Goal: Information Seeking & Learning: Learn about a topic

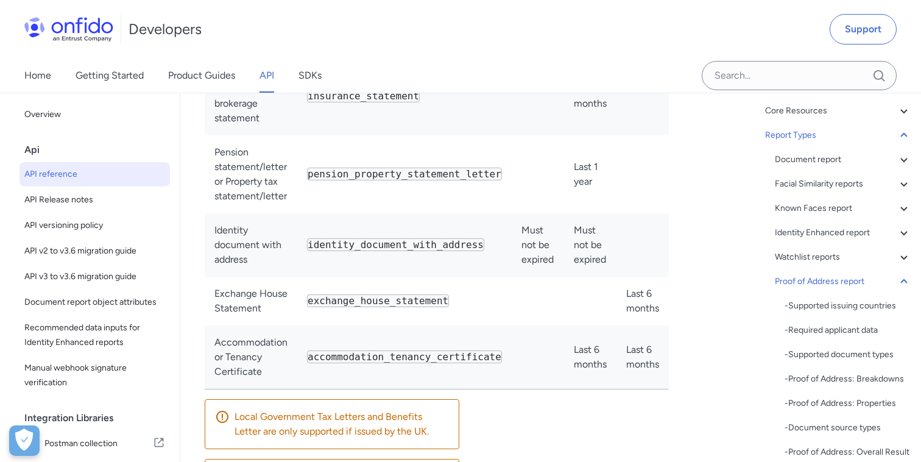
scroll to position [120, 0]
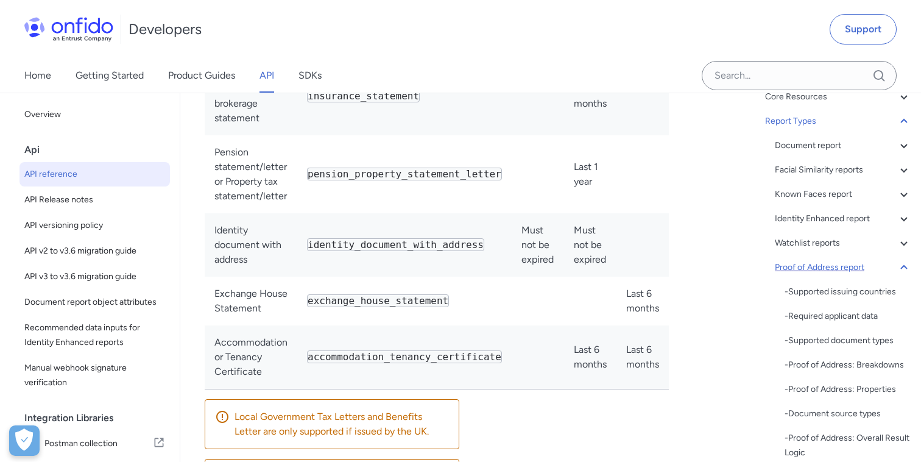
click at [902, 269] on icon at bounding box center [904, 267] width 15 height 15
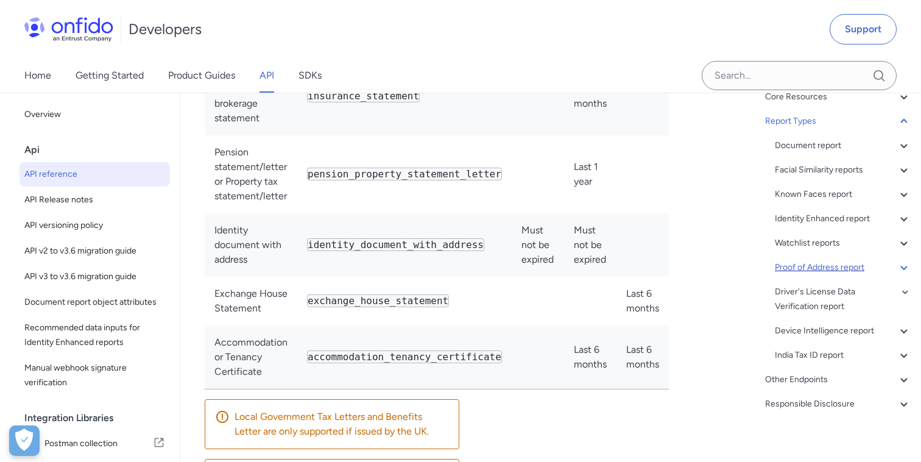
scroll to position [90198, 0]
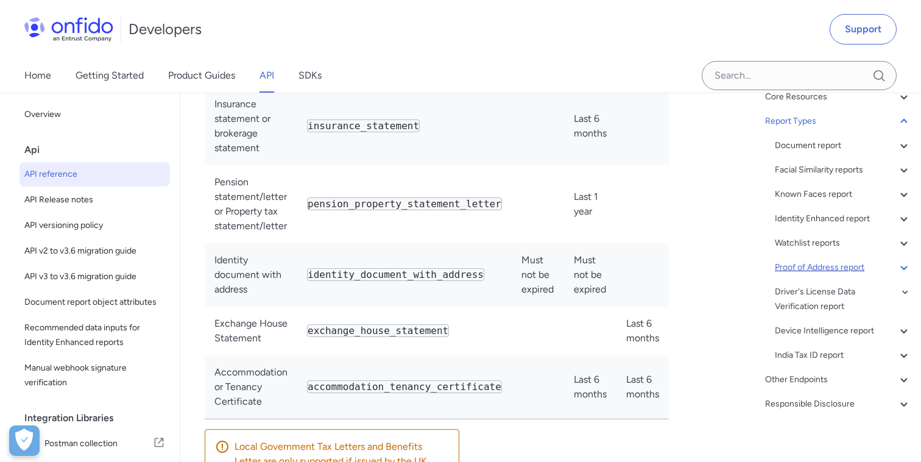
click at [902, 274] on icon at bounding box center [904, 267] width 15 height 15
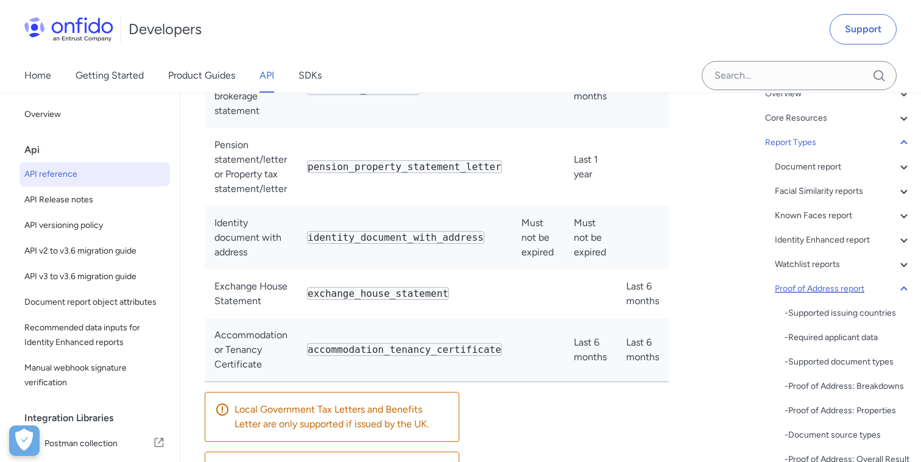
scroll to position [88, 0]
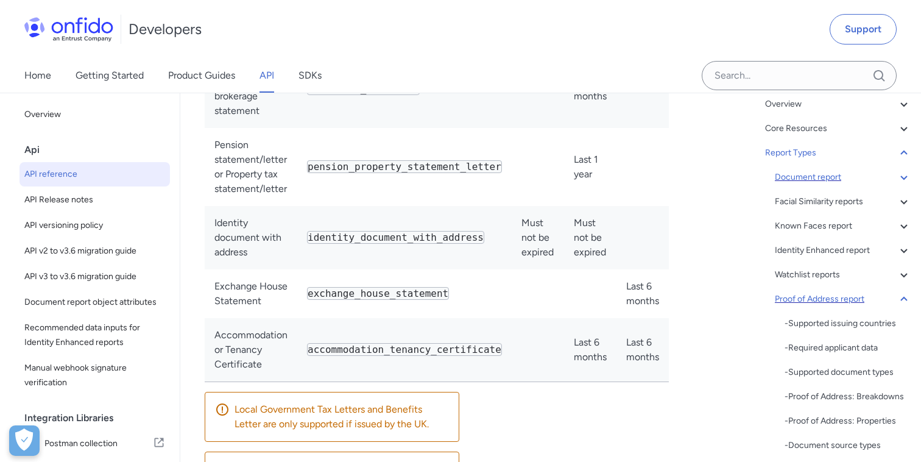
click at [830, 178] on div "Document report" at bounding box center [843, 177] width 137 height 15
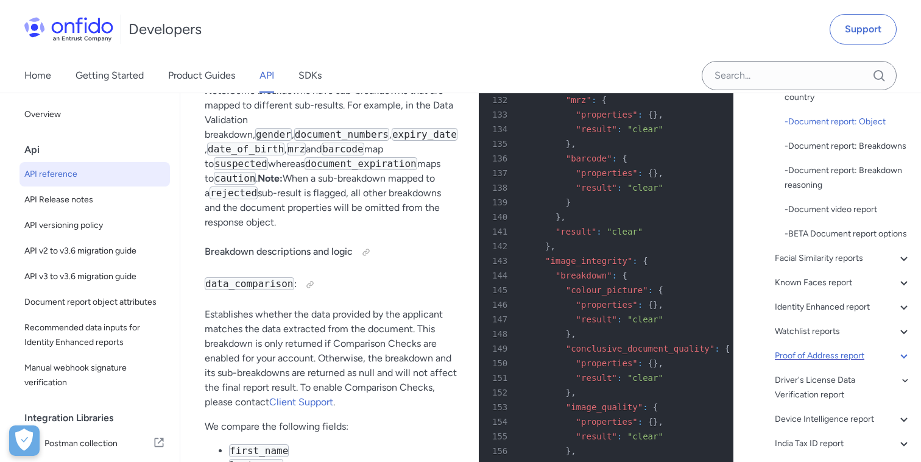
scroll to position [200, 0]
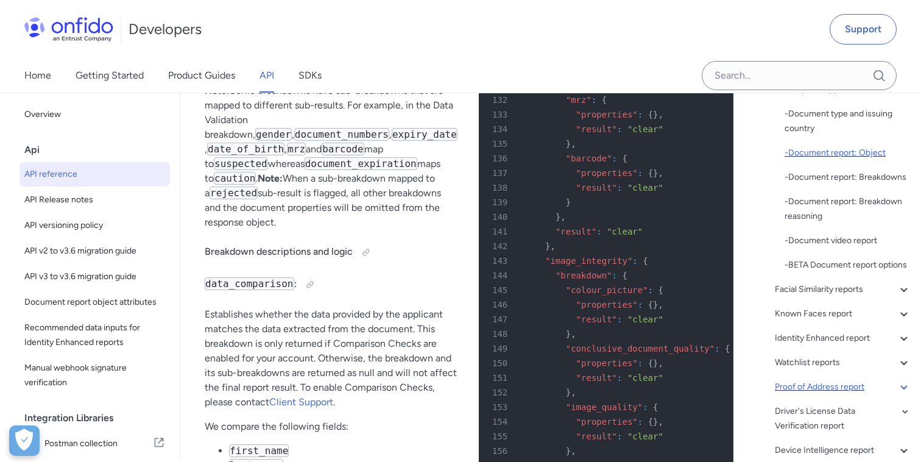
click at [836, 155] on div "- Document report: Object" at bounding box center [848, 153] width 127 height 15
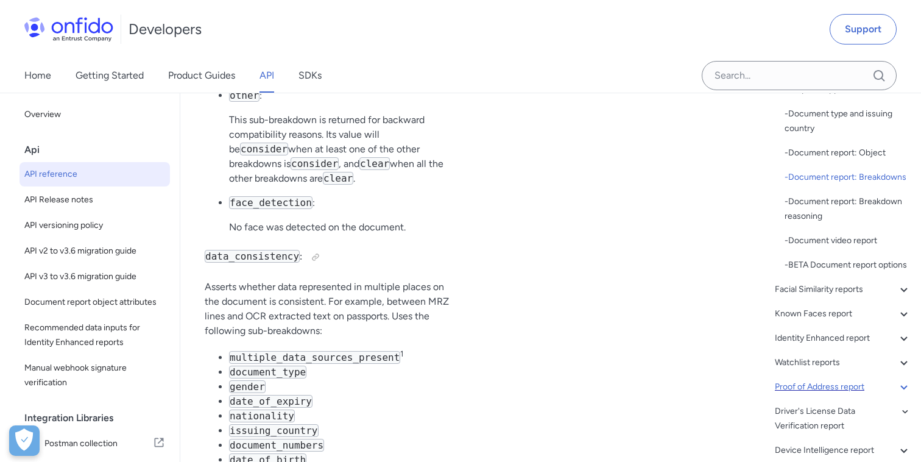
scroll to position [54617, 0]
drag, startPoint x: 645, startPoint y: 339, endPoint x: 514, endPoint y: 338, distance: 131.0
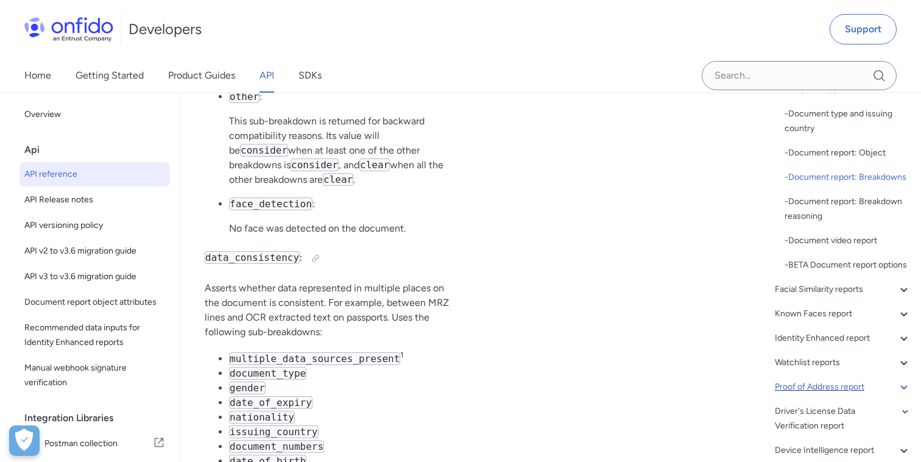
copy div ""check_id" : "<CHECK_ID>" ,"
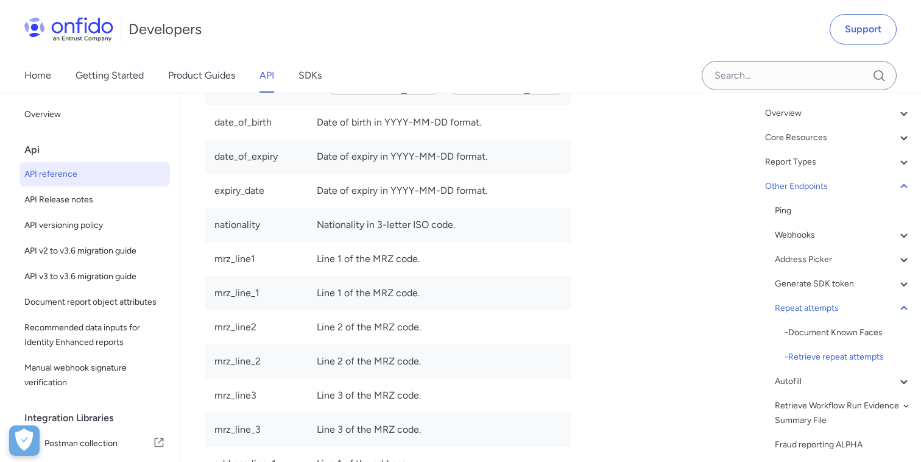
scroll to position [46, 0]
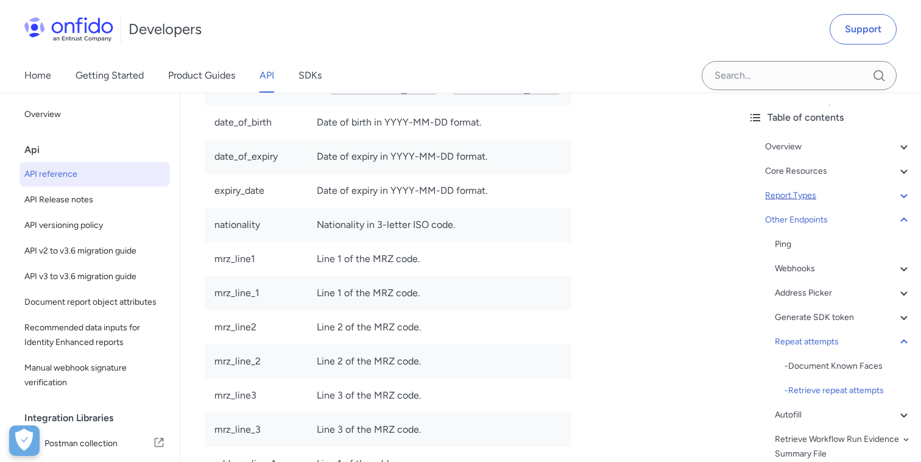
click at [818, 200] on div "Report Types" at bounding box center [838, 195] width 146 height 15
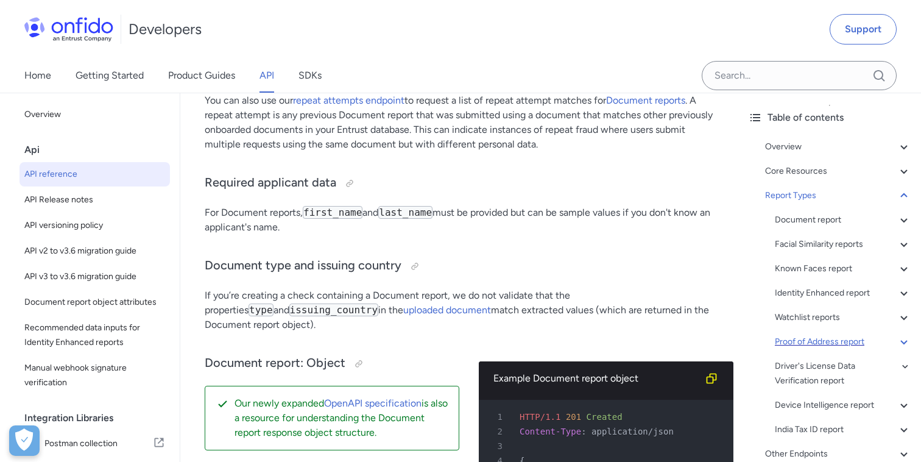
click at [808, 342] on div "Proof of Address report" at bounding box center [843, 342] width 137 height 15
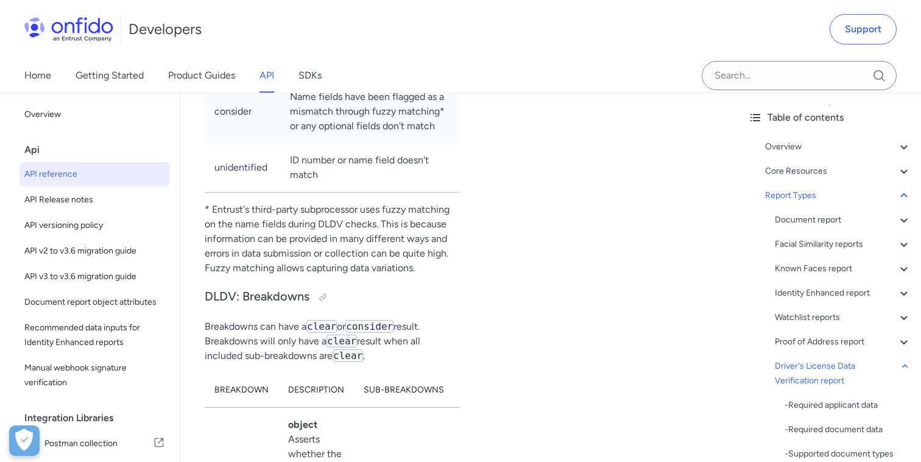
scroll to position [95785, 0]
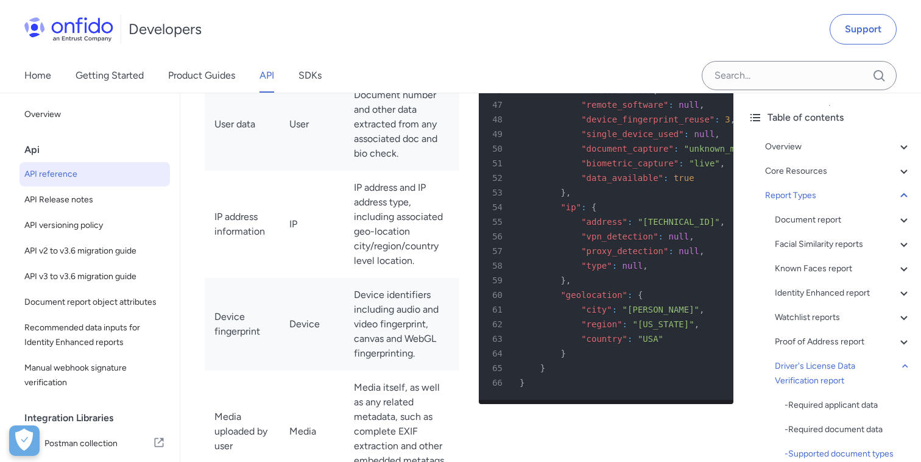
scroll to position [97451, 0]
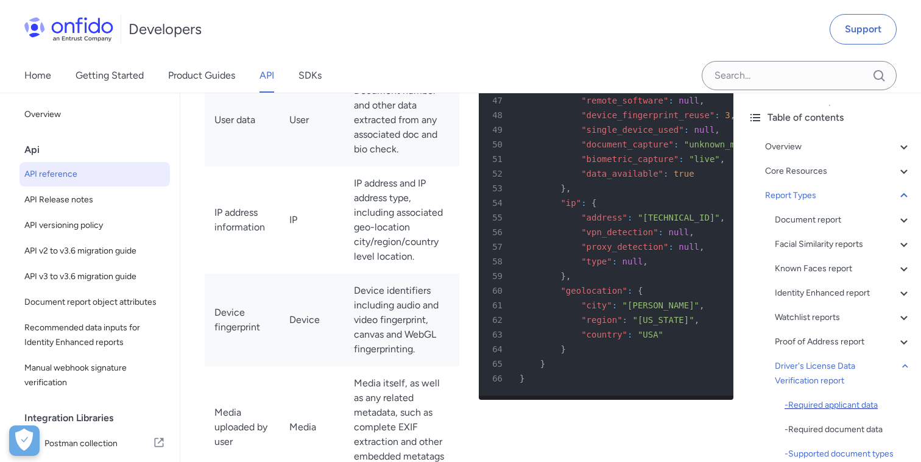
click at [803, 399] on div "- Required applicant data" at bounding box center [848, 405] width 127 height 15
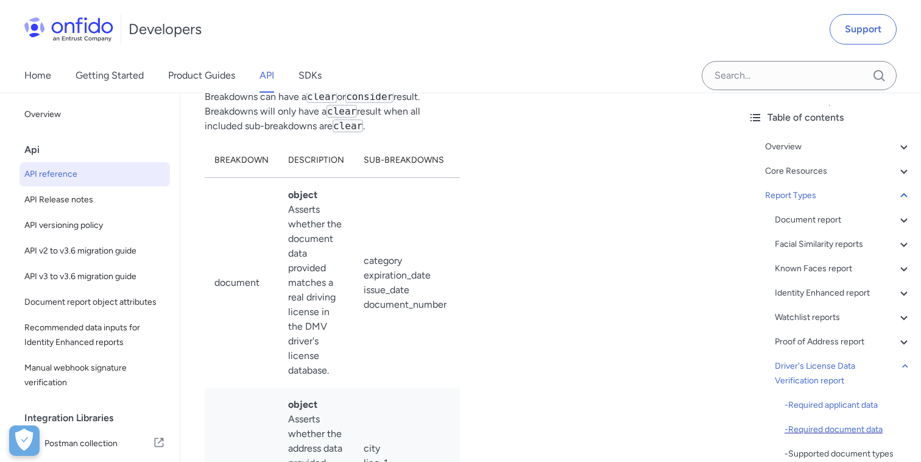
click at [806, 433] on div "- Required document data" at bounding box center [848, 429] width 127 height 15
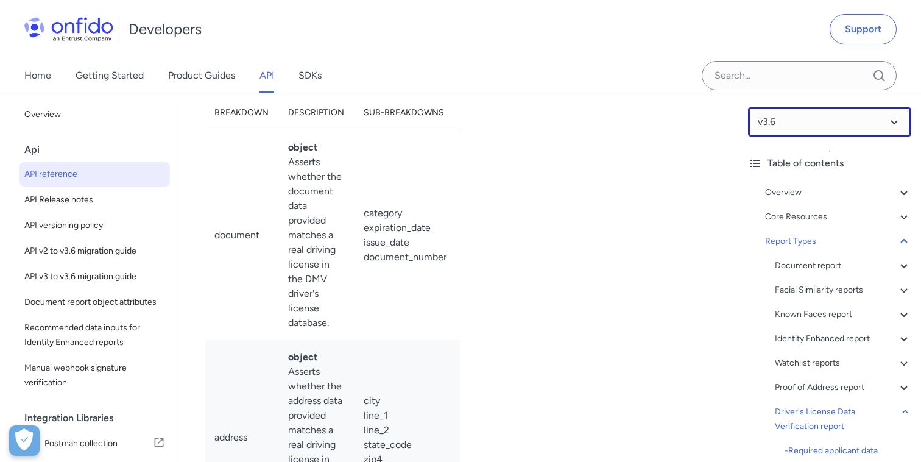
click at [893, 121] on select at bounding box center [829, 121] width 163 height 29
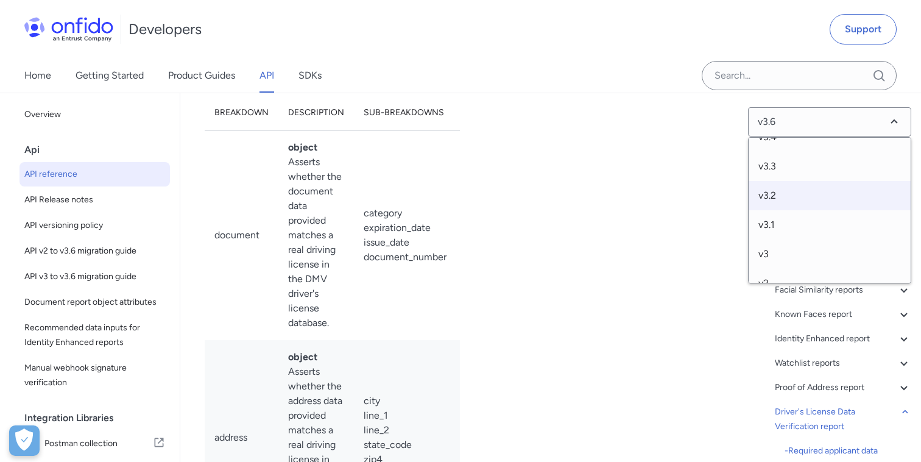
scroll to position [94, 0]
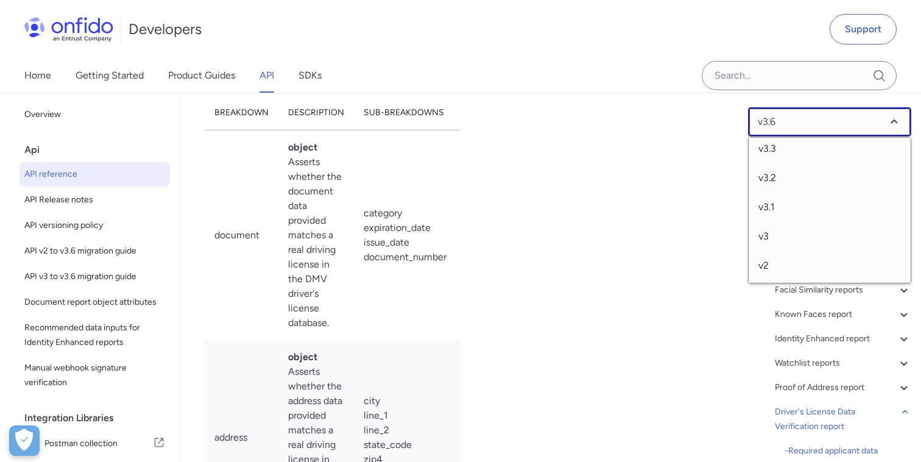
click at [895, 122] on select at bounding box center [829, 121] width 163 height 29
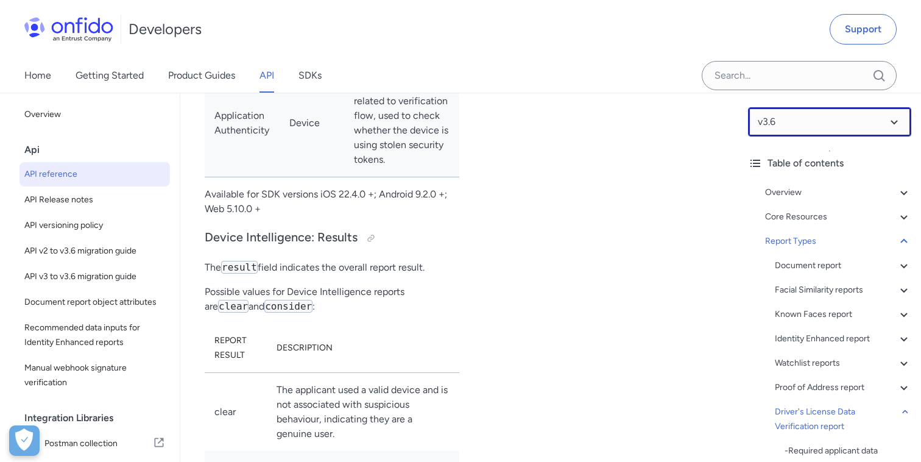
scroll to position [98623, 0]
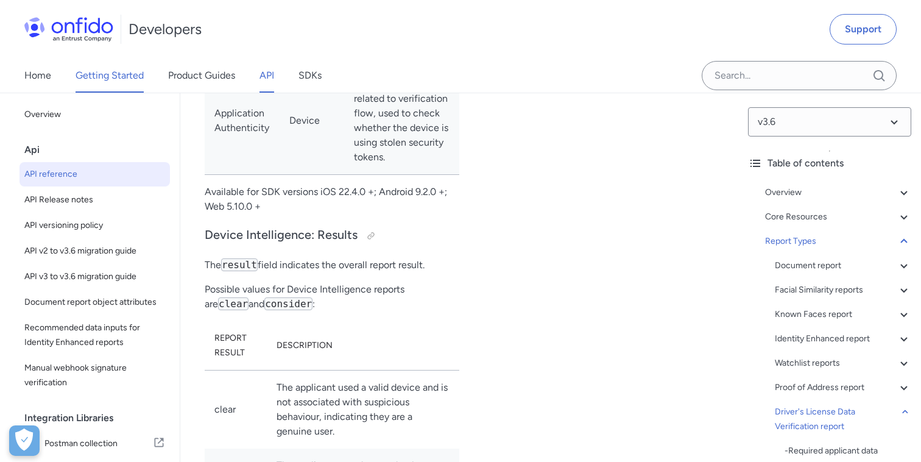
click at [108, 71] on link "Getting Started" at bounding box center [110, 76] width 68 height 34
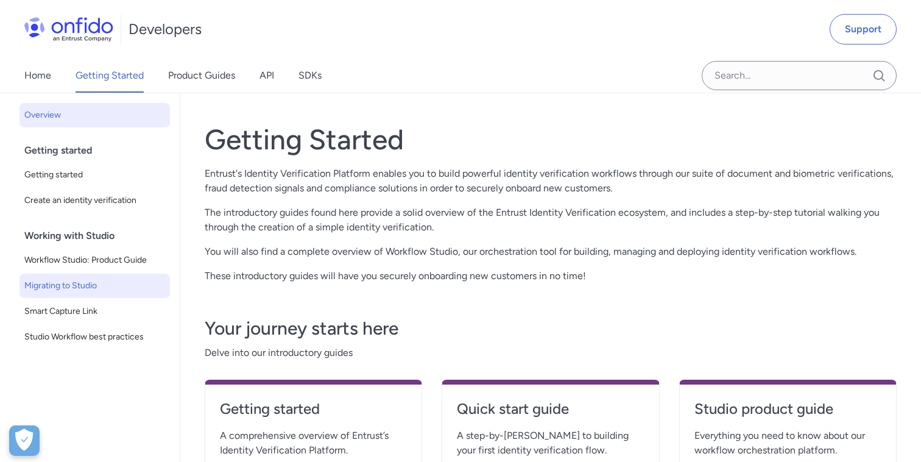
click at [102, 283] on span "Migrating to Studio" at bounding box center [94, 285] width 141 height 15
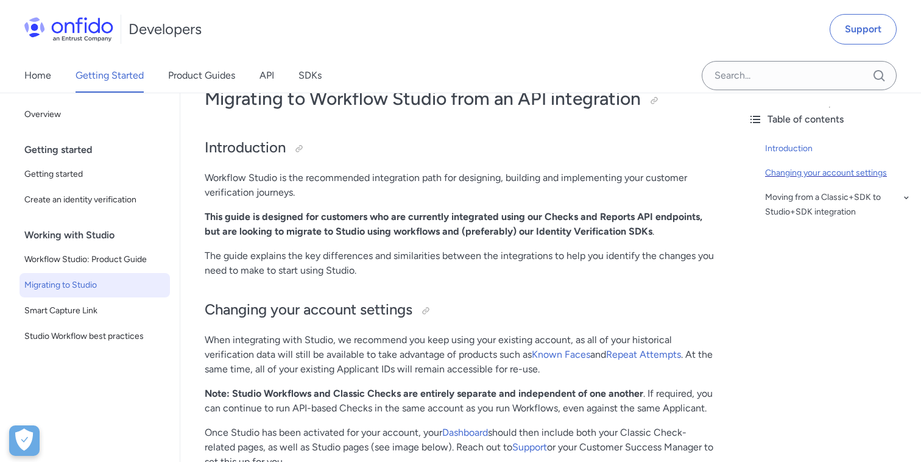
click at [792, 169] on div "Changing your account settings" at bounding box center [838, 173] width 146 height 15
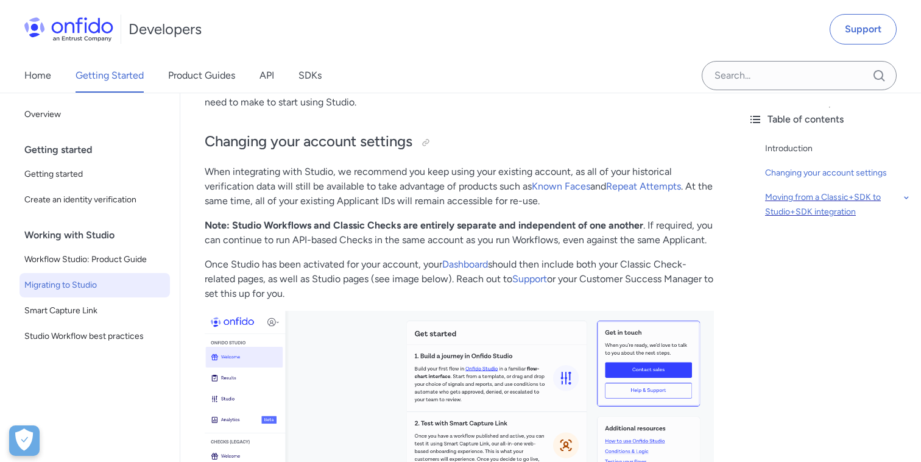
click at [903, 200] on icon at bounding box center [907, 197] width 10 height 15
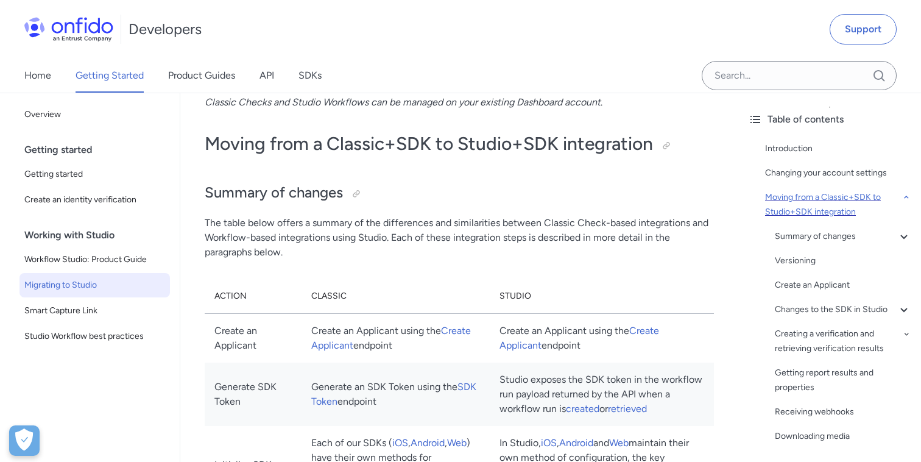
click at [834, 228] on div "Moving from a Classic+SDK to Studio+SDK integration Summary of changes - Classi…" at bounding box center [838, 317] width 146 height 254
click at [833, 235] on div "Summary of changes" at bounding box center [843, 236] width 137 height 15
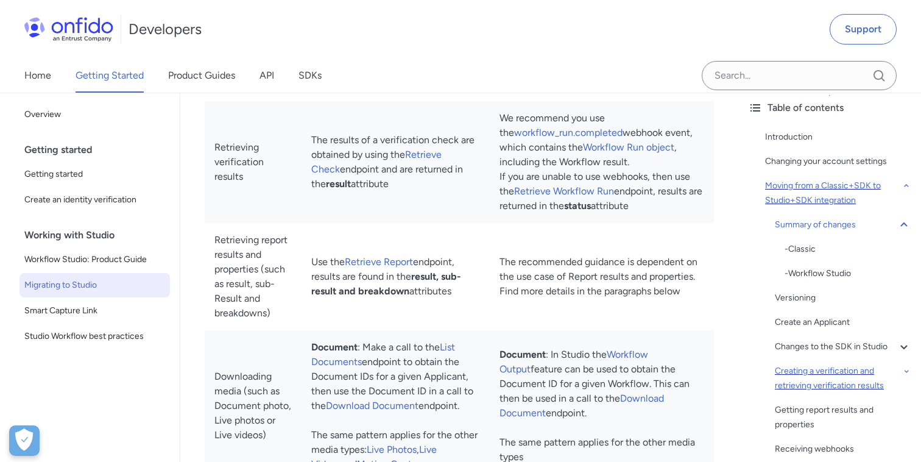
scroll to position [16, 0]
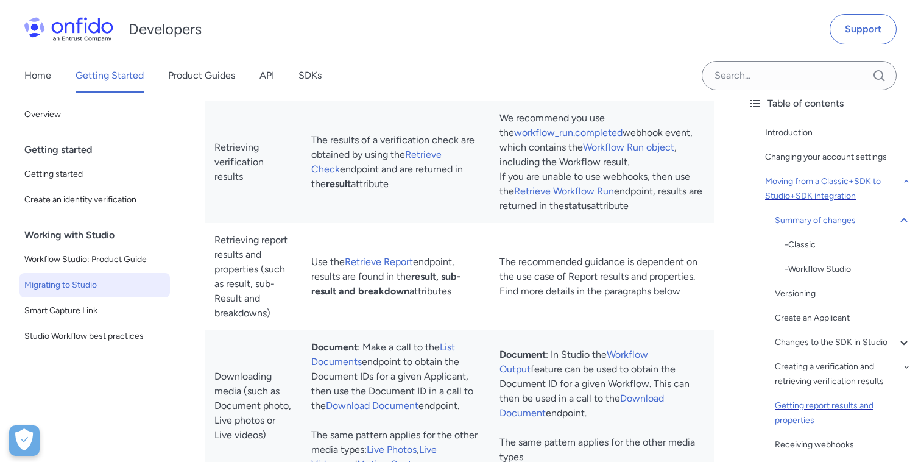
click at [800, 405] on div "Getting report results and properties" at bounding box center [843, 413] width 137 height 29
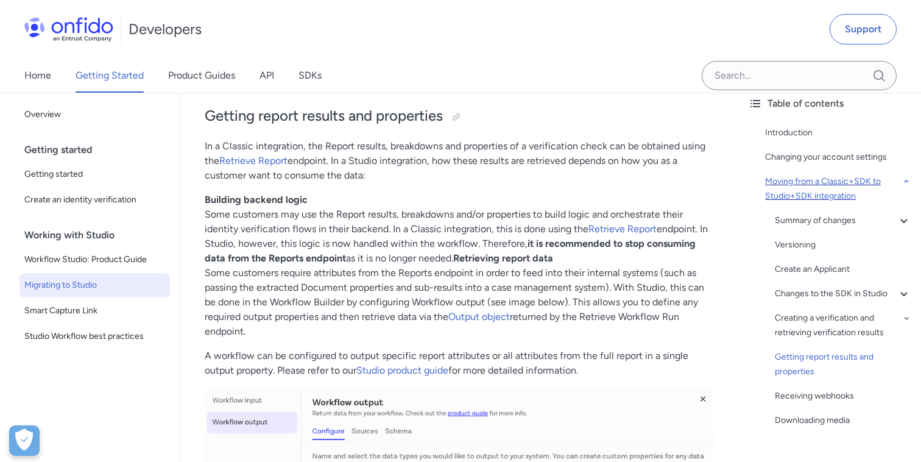
scroll to position [4179, 0]
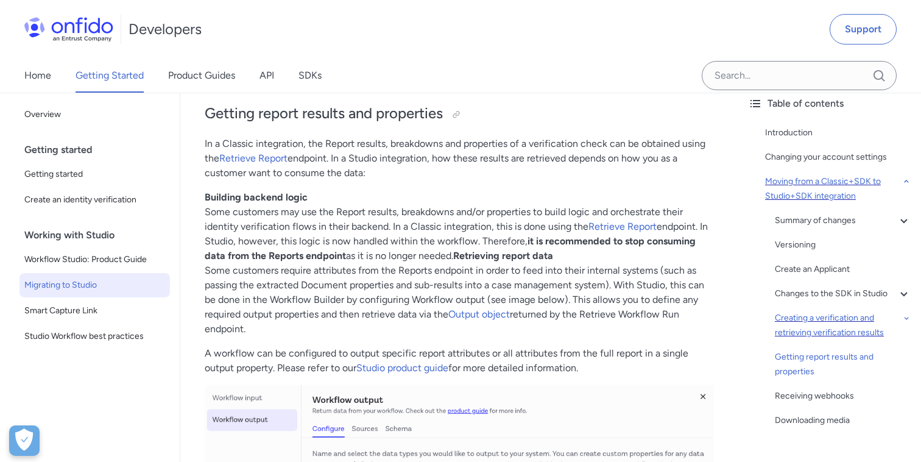
click at [792, 335] on div "Creating a verification and retrieving verification results" at bounding box center [843, 325] width 137 height 29
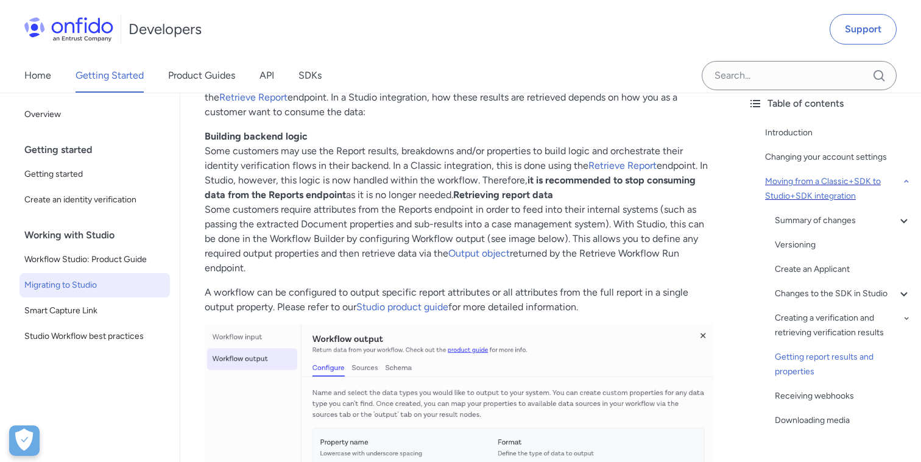
scroll to position [4238, 0]
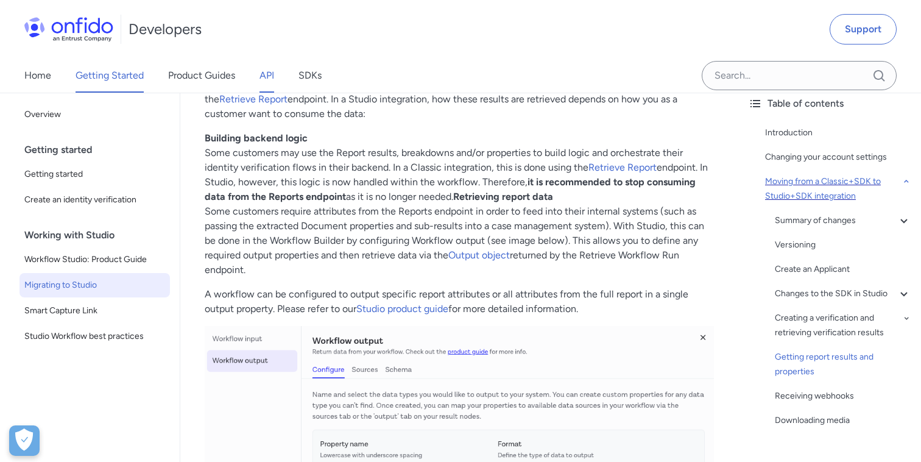
click at [260, 74] on link "API" at bounding box center [267, 76] width 15 height 34
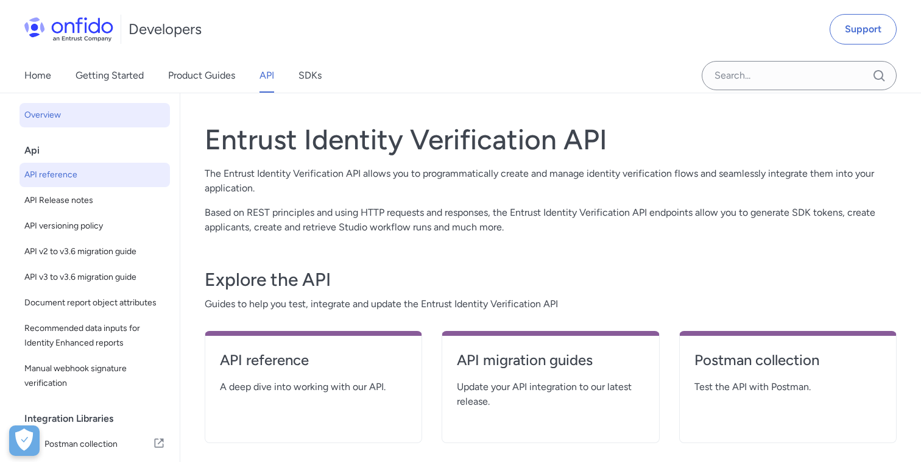
click at [87, 180] on span "API reference" at bounding box center [94, 175] width 141 height 15
select select "http"
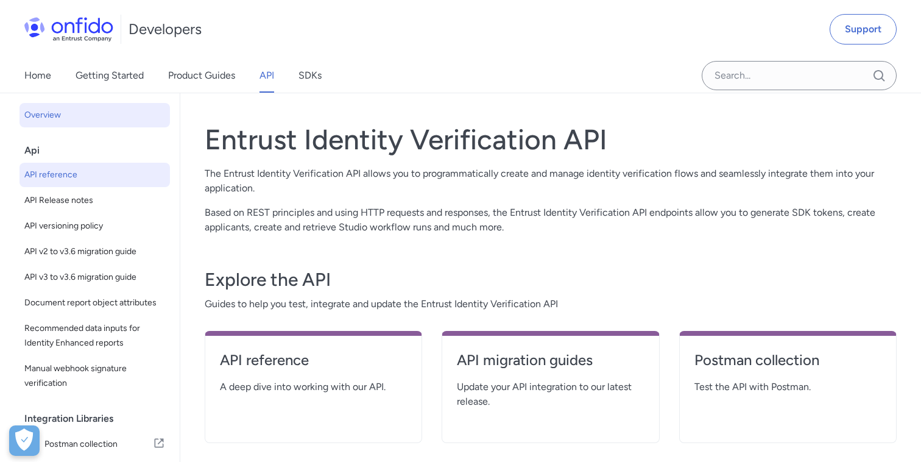
select select "http"
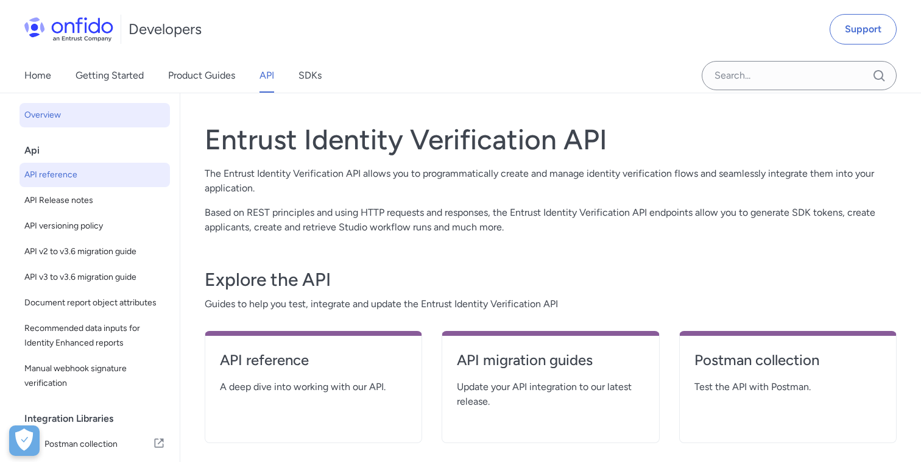
select select "http"
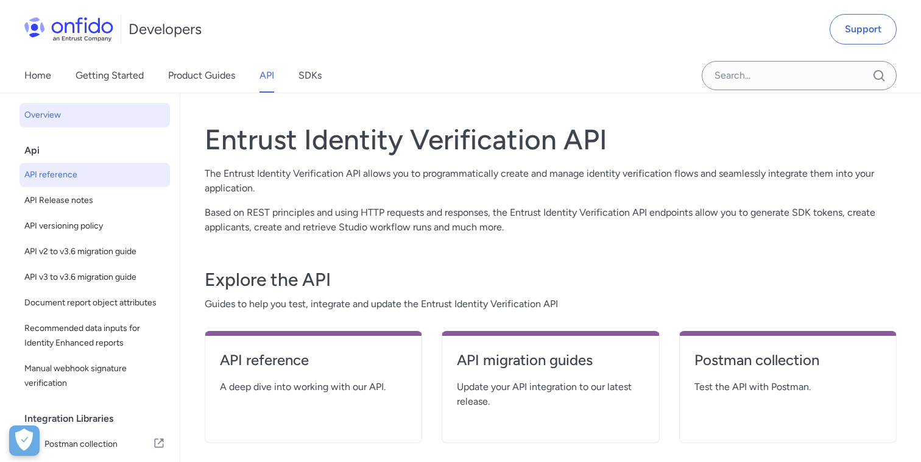
select select "http"
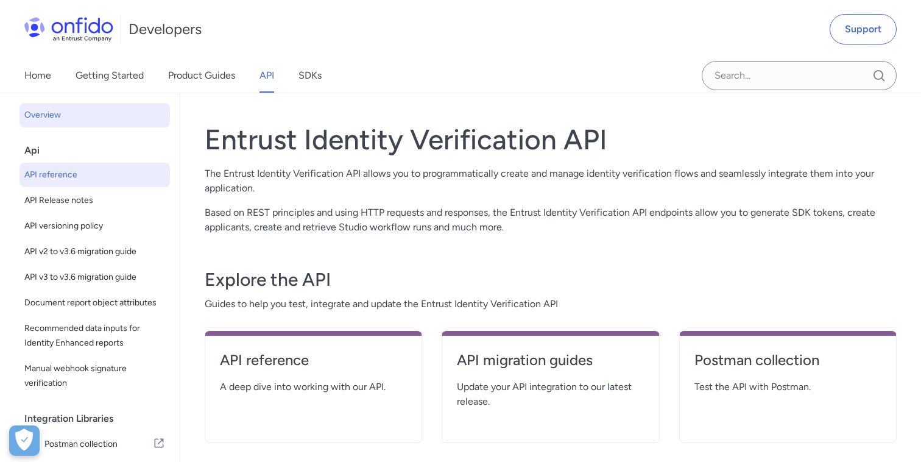
select select "http"
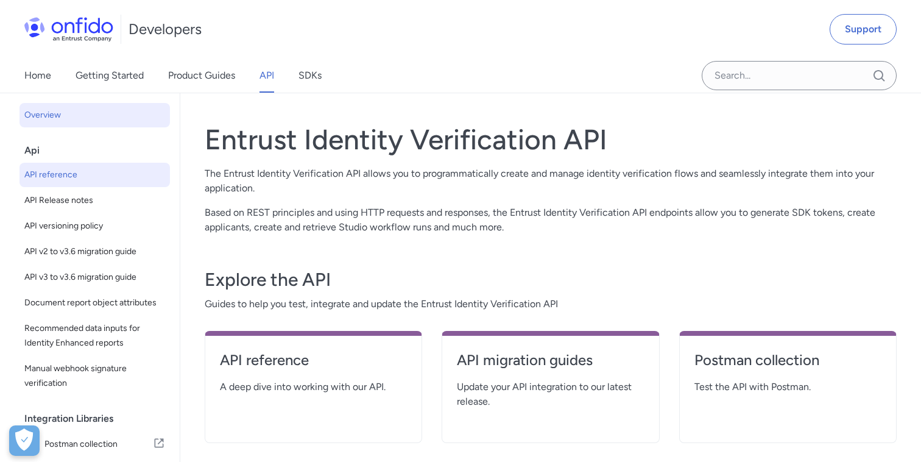
select select "http"
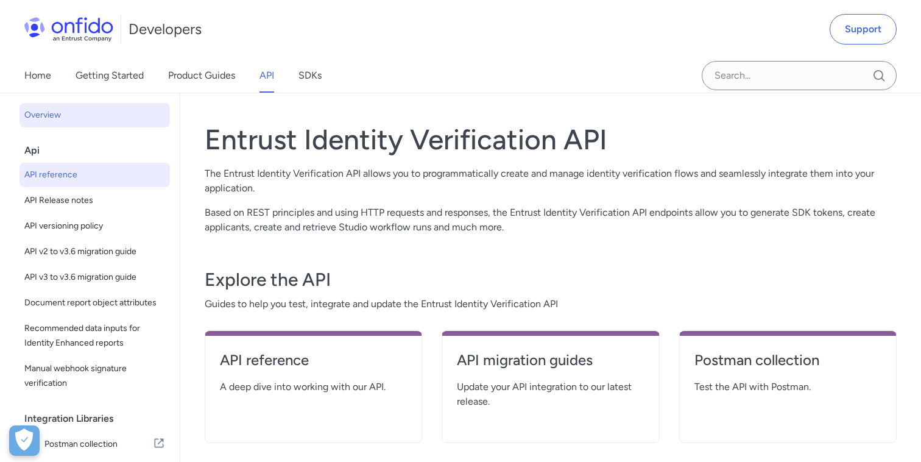
select select "http"
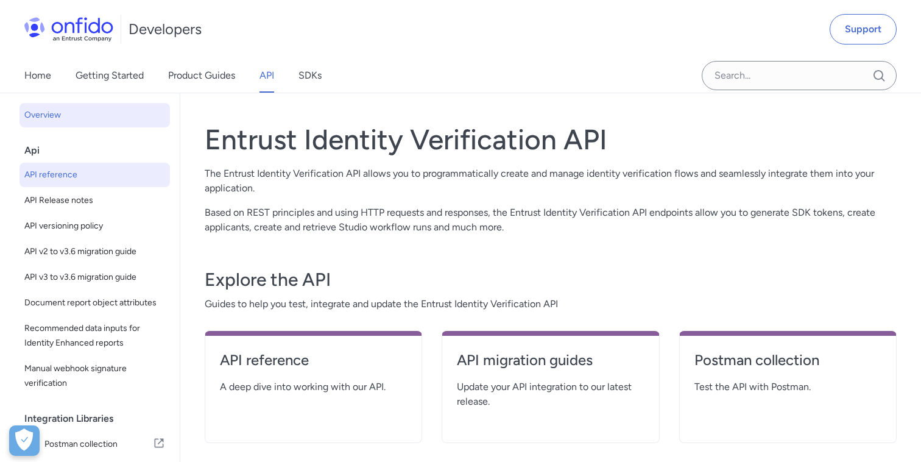
select select "http"
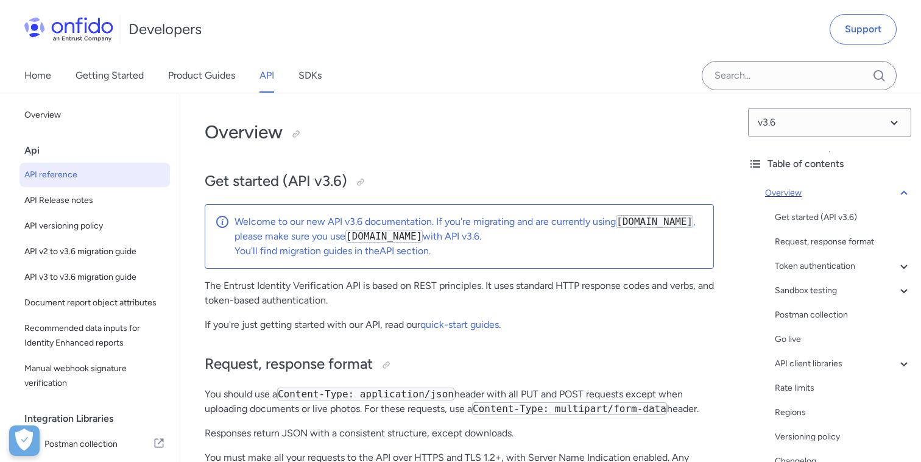
click at [904, 190] on icon at bounding box center [904, 193] width 15 height 15
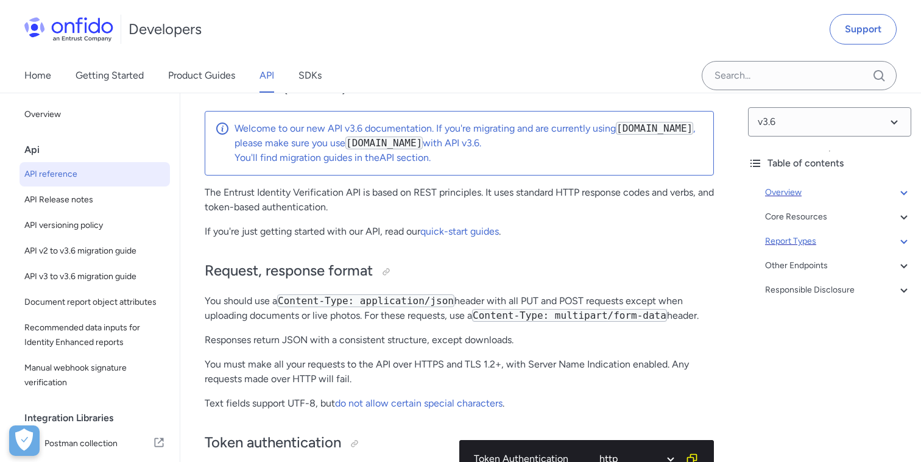
click at [793, 237] on div "Report Types" at bounding box center [838, 241] width 146 height 15
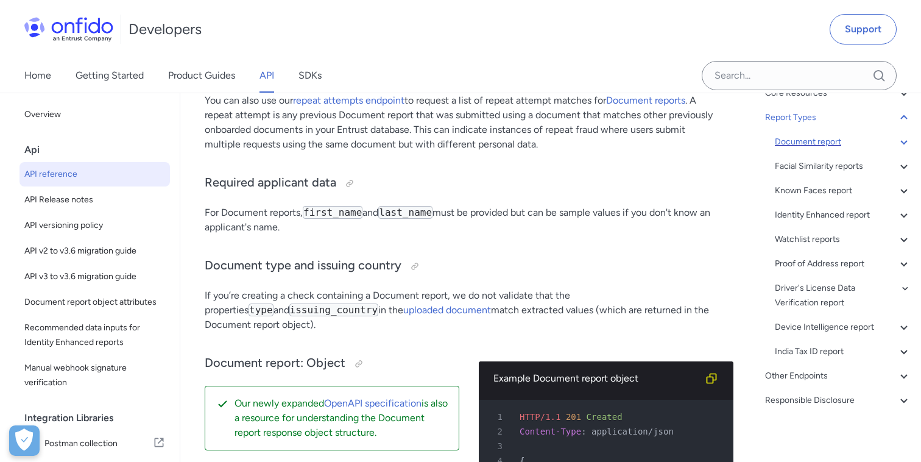
scroll to position [124, 0]
click at [804, 293] on div "Driver's License Data Verification report" at bounding box center [843, 294] width 137 height 29
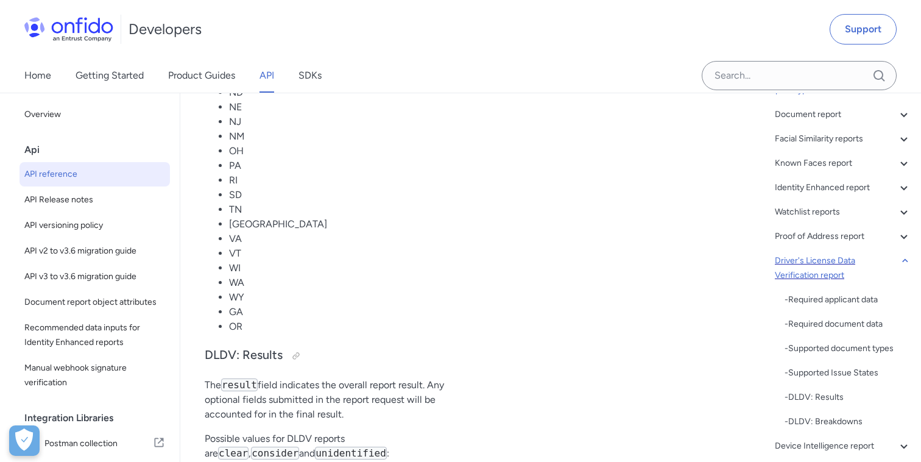
scroll to position [160, 0]
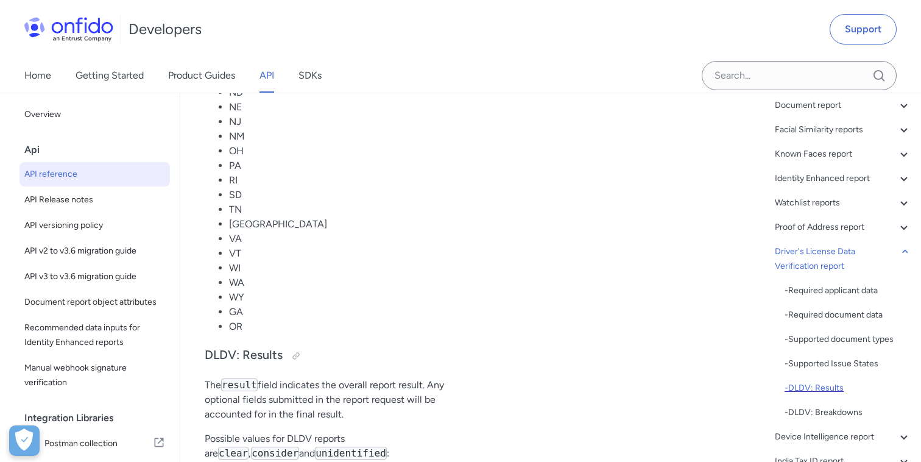
click at [825, 383] on div "- DLDV: Results" at bounding box center [848, 388] width 127 height 15
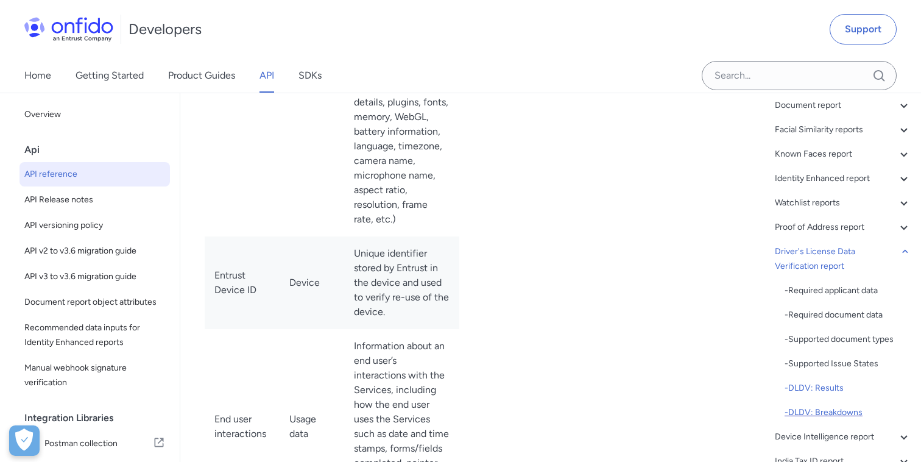
click at [823, 416] on div "- DLDV: Breakdowns" at bounding box center [848, 412] width 127 height 15
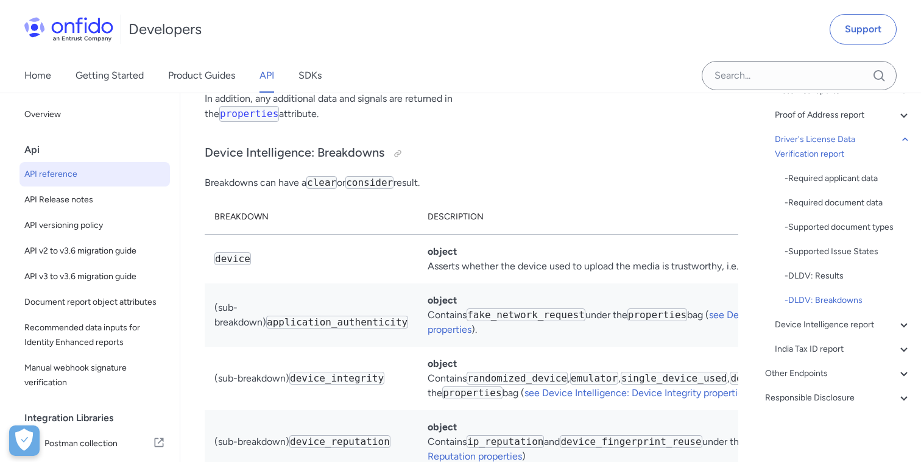
scroll to position [274, 0]
click at [818, 320] on div "Device Intelligence report" at bounding box center [843, 323] width 137 height 15
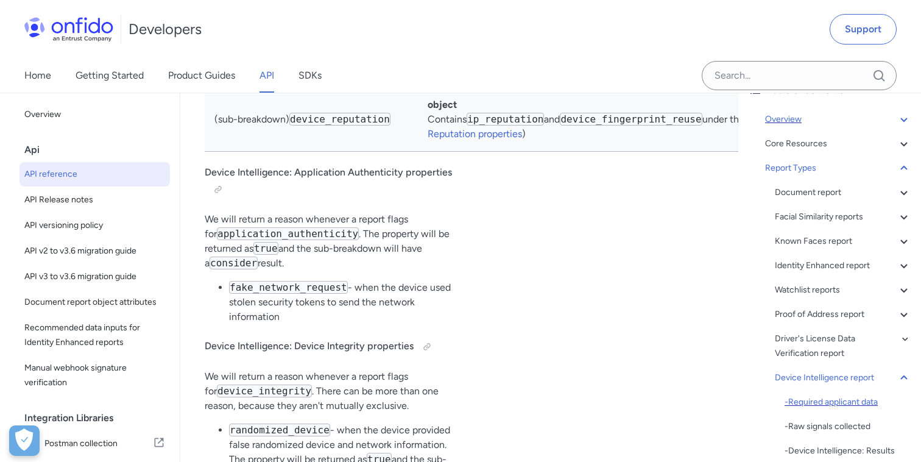
scroll to position [54, 0]
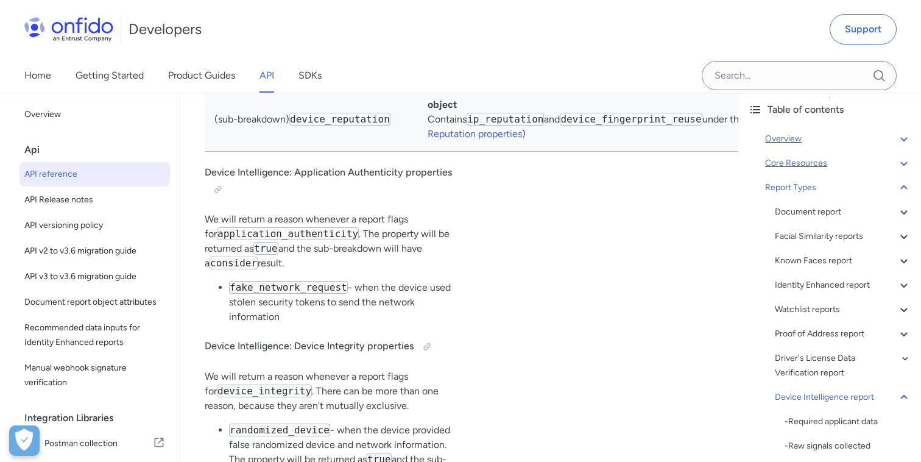
click at [899, 163] on icon at bounding box center [904, 163] width 15 height 15
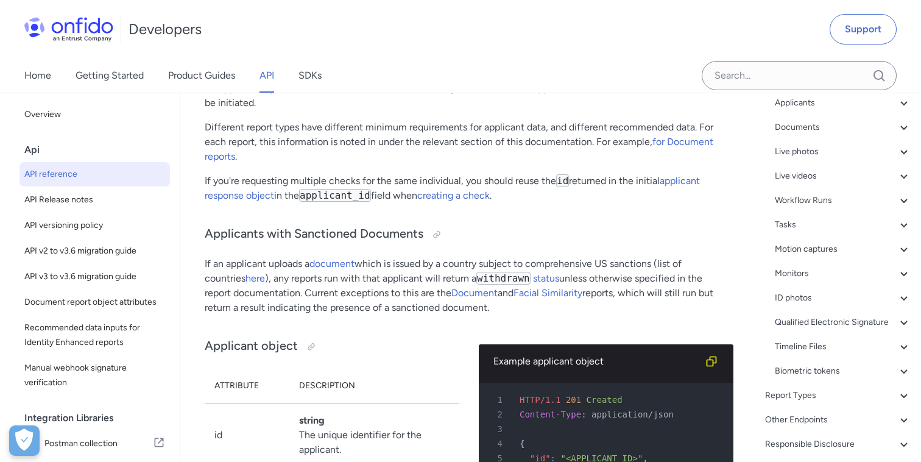
scroll to position [129, 0]
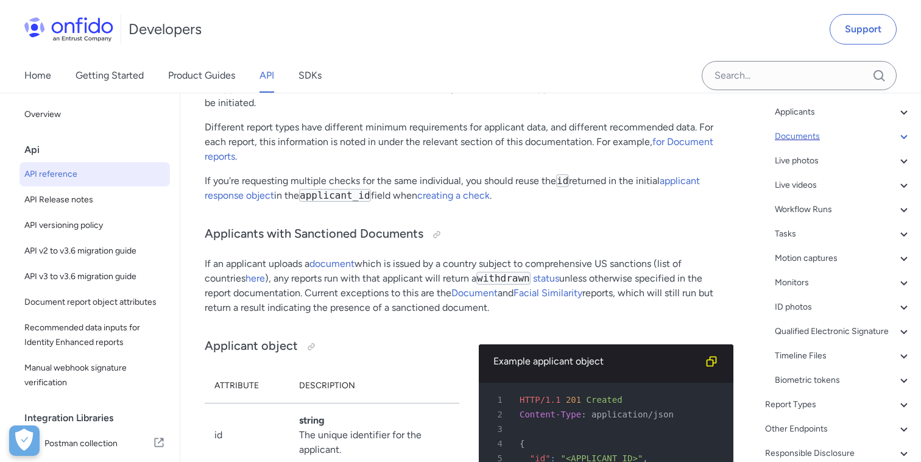
click at [814, 141] on div "Documents" at bounding box center [843, 136] width 137 height 15
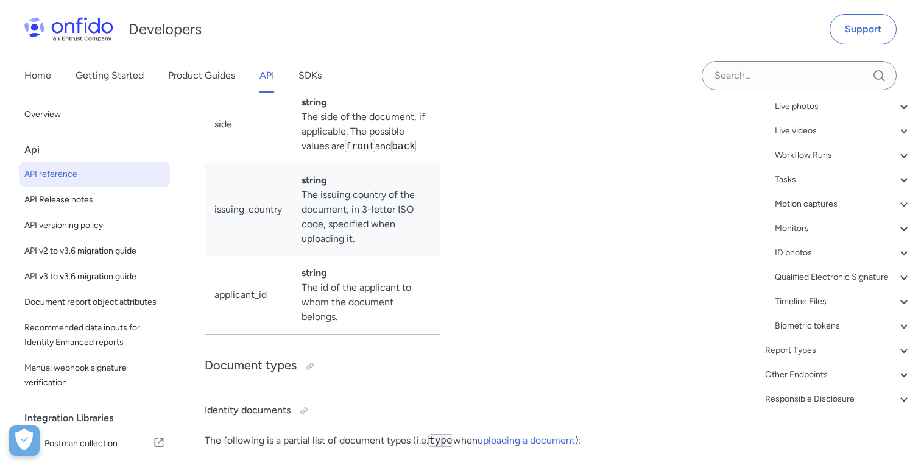
scroll to position [381, 0]
click at [903, 373] on icon at bounding box center [904, 372] width 7 height 4
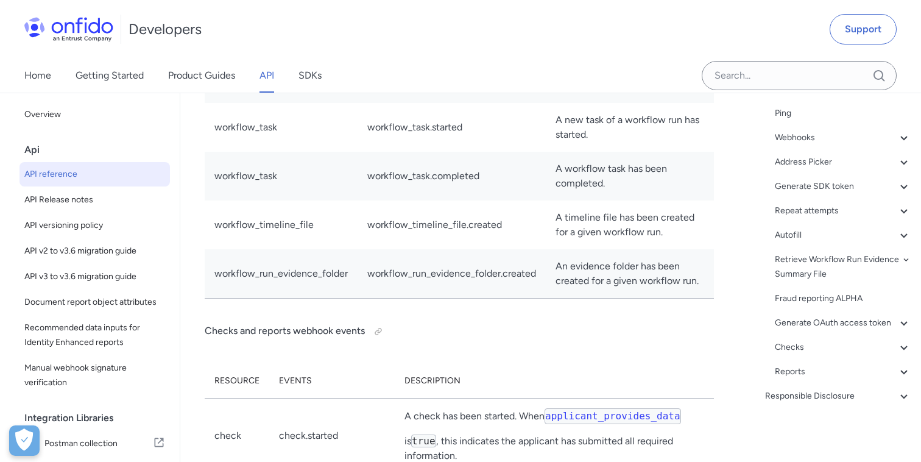
scroll to position [177, 0]
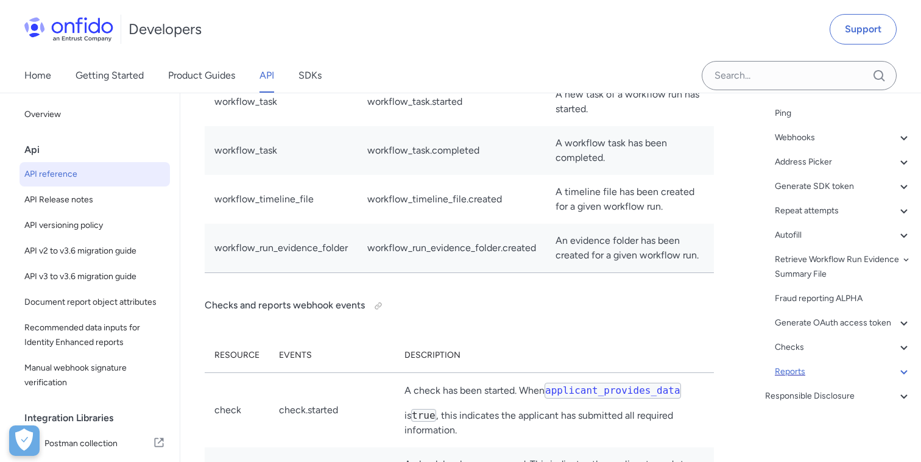
click at [792, 371] on div "Reports" at bounding box center [843, 371] width 137 height 15
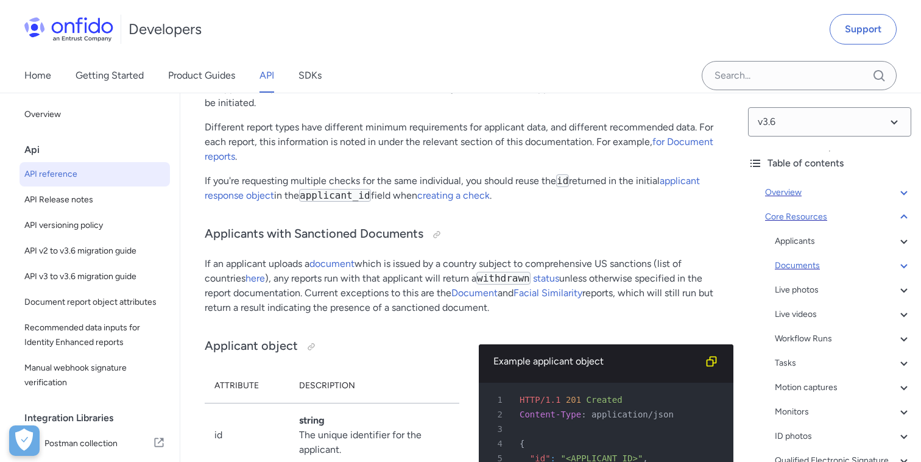
click at [803, 261] on div "Documents" at bounding box center [843, 265] width 137 height 15
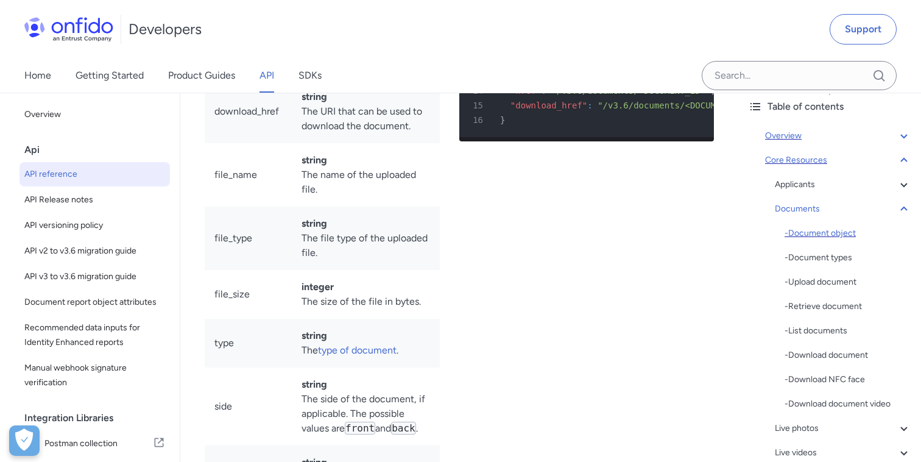
scroll to position [57, 0]
click at [902, 208] on icon at bounding box center [904, 208] width 7 height 4
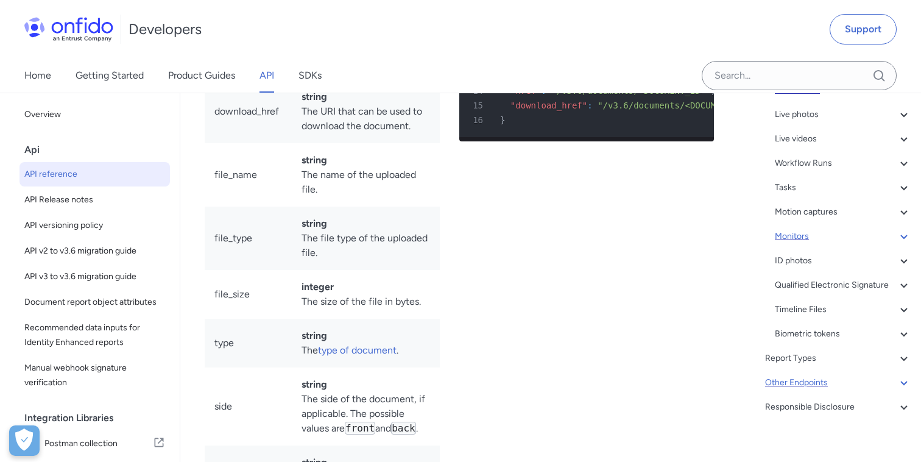
scroll to position [186, 0]
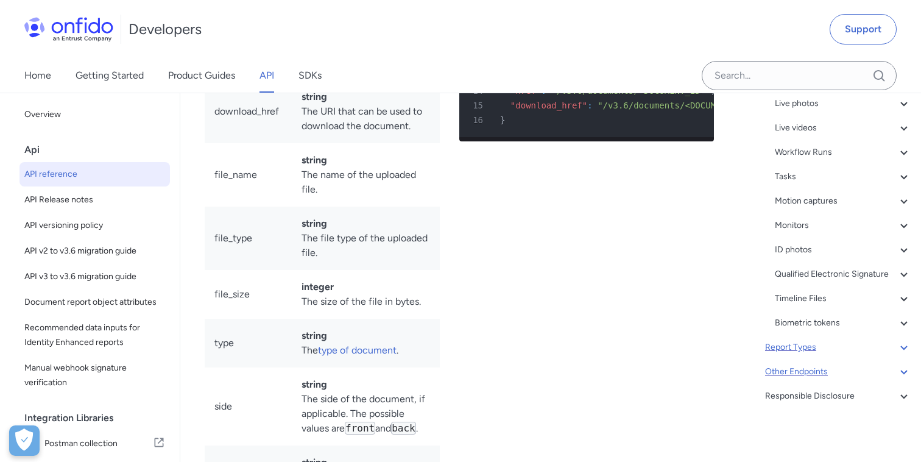
click at [903, 349] on icon at bounding box center [904, 347] width 15 height 15
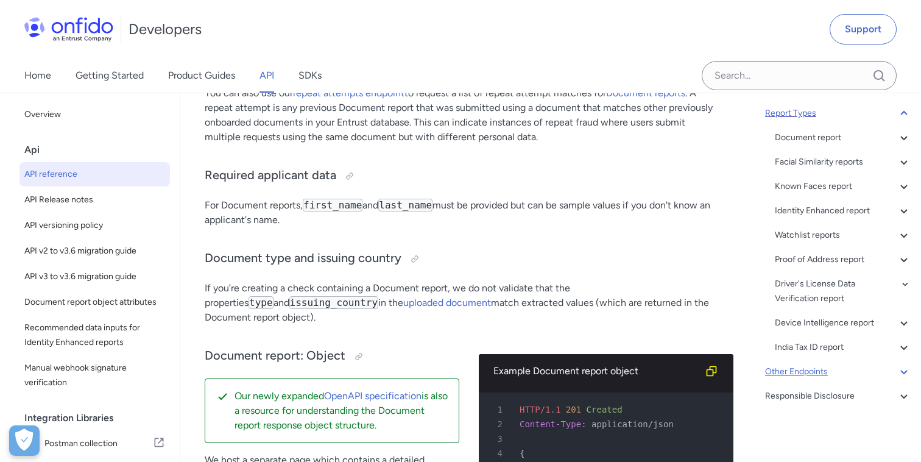
click at [896, 372] on div "Other Endpoints" at bounding box center [838, 371] width 146 height 15
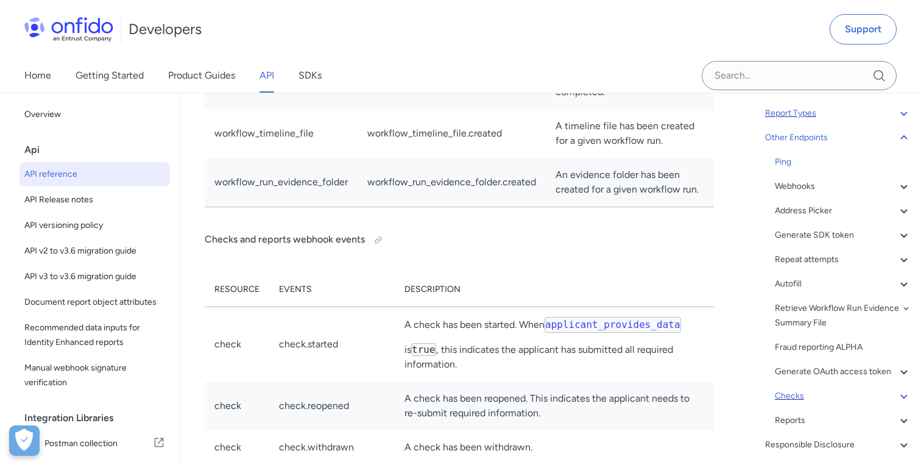
click at [793, 395] on div "Checks" at bounding box center [843, 396] width 137 height 15
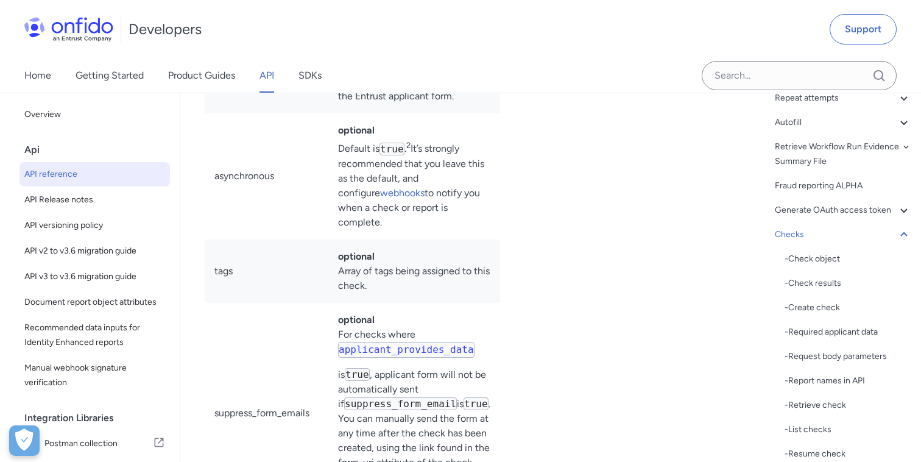
scroll to position [305, 0]
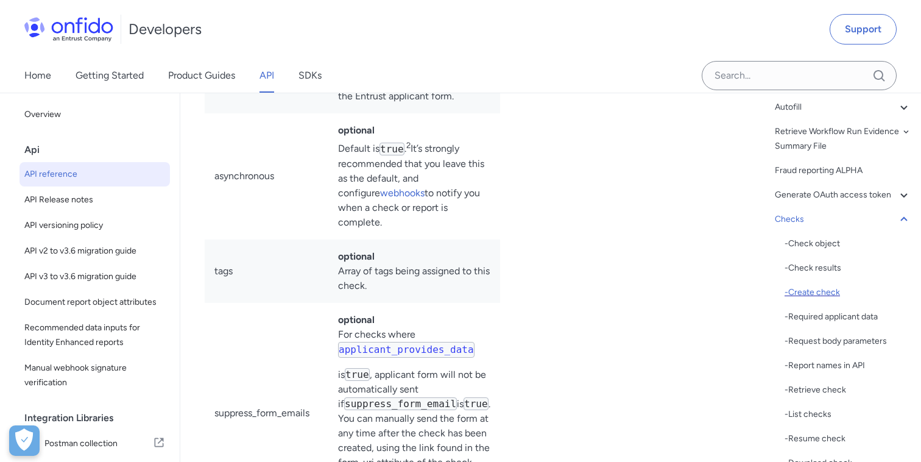
click at [814, 291] on div "- Create check" at bounding box center [848, 292] width 127 height 15
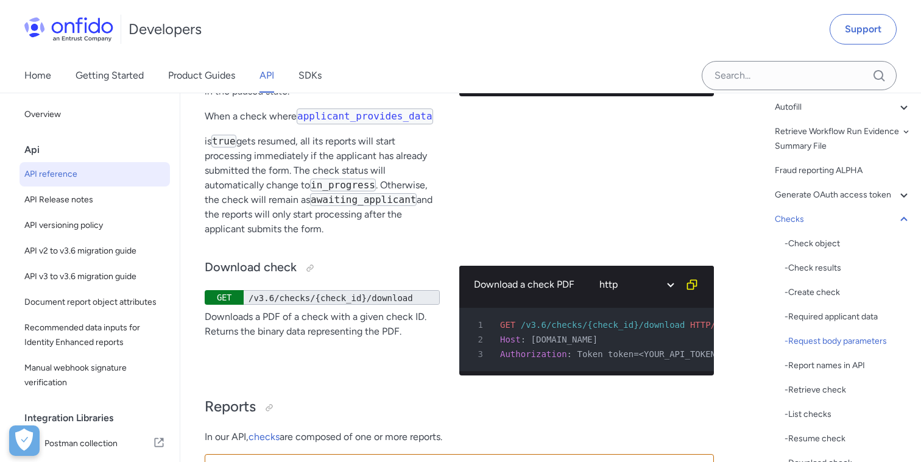
scroll to position [133139, 0]
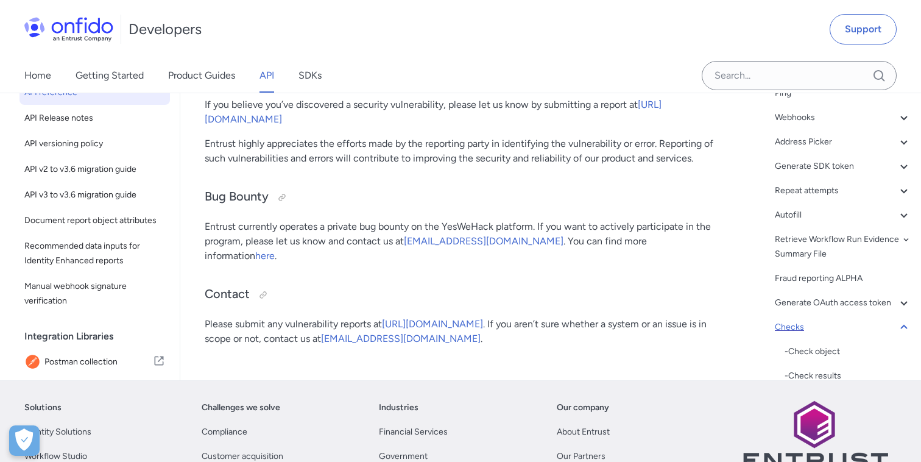
scroll to position [86, 0]
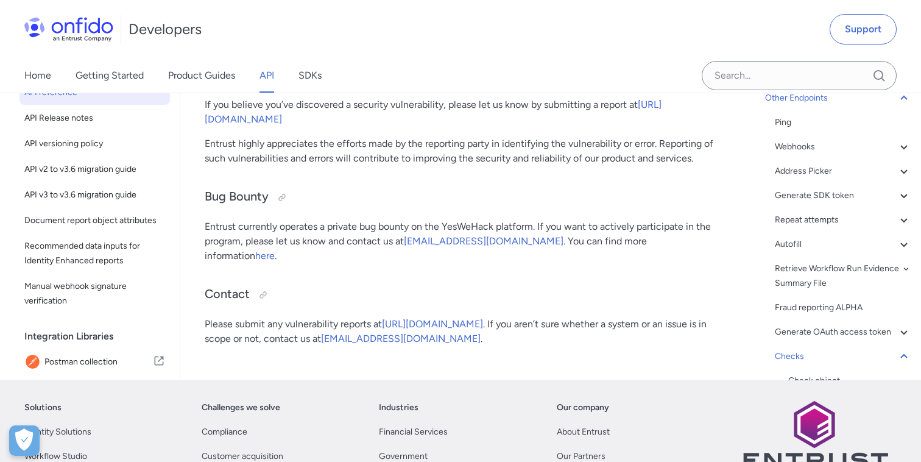
click at [904, 81] on icon at bounding box center [904, 73] width 15 height 15
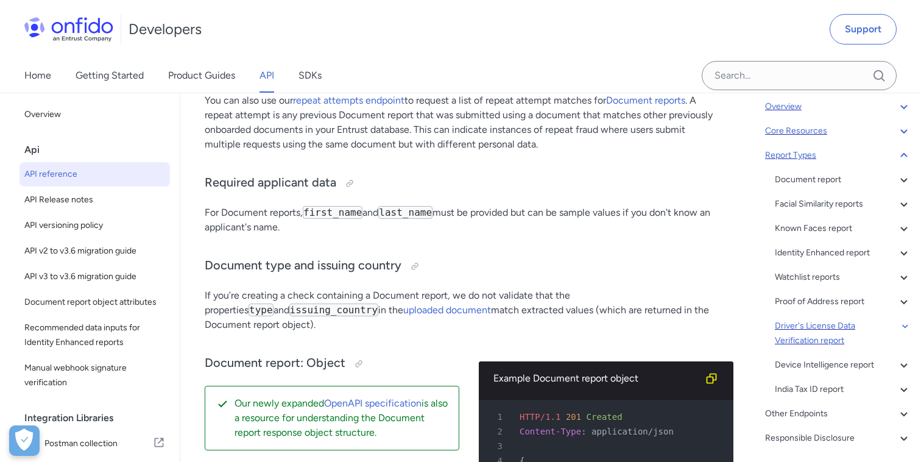
scroll to position [111, 0]
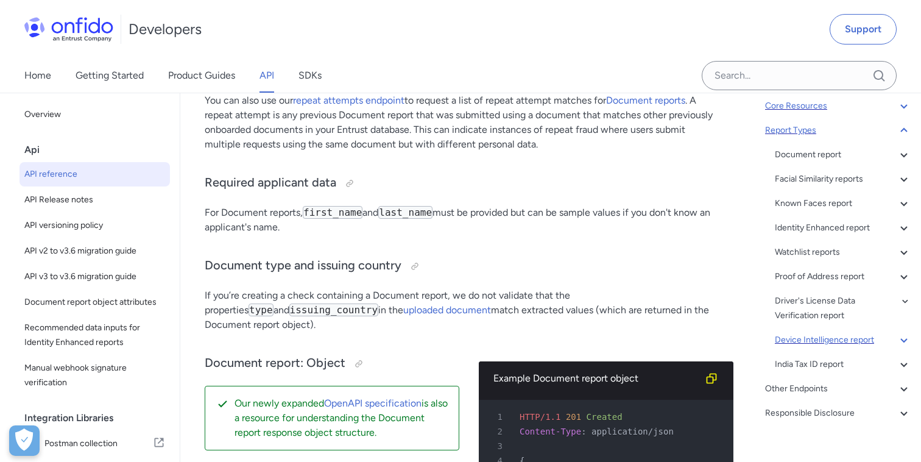
click at [796, 336] on div "Device Intelligence report" at bounding box center [843, 340] width 137 height 15
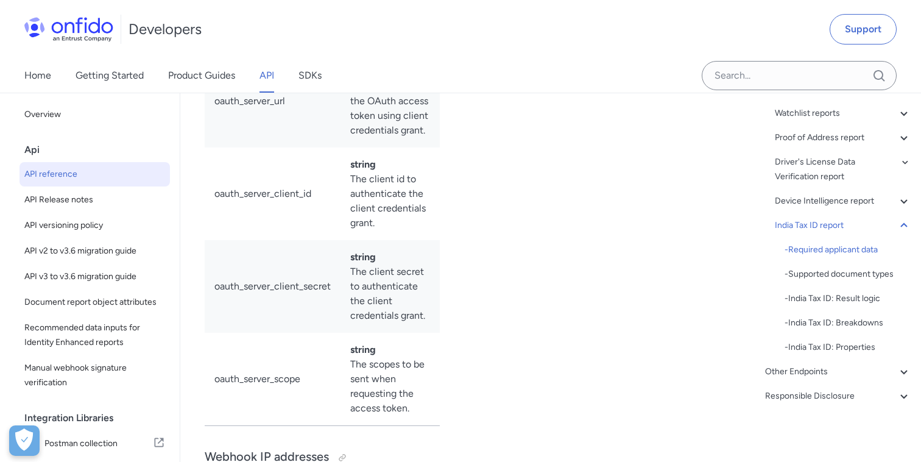
scroll to position [106636, 0]
click at [818, 232] on div "India Tax ID report" at bounding box center [843, 225] width 137 height 15
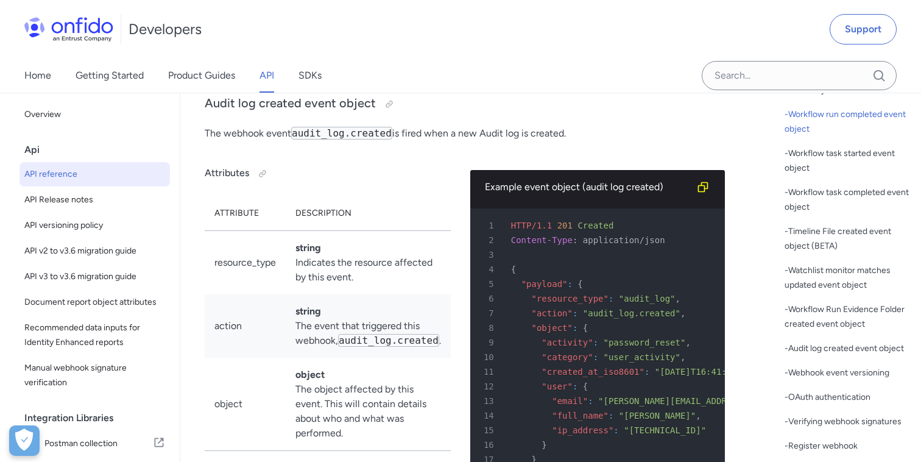
scroll to position [348, 0]
click at [832, 313] on div "- Workflow Run Evidence Folder created event object" at bounding box center [848, 314] width 127 height 29
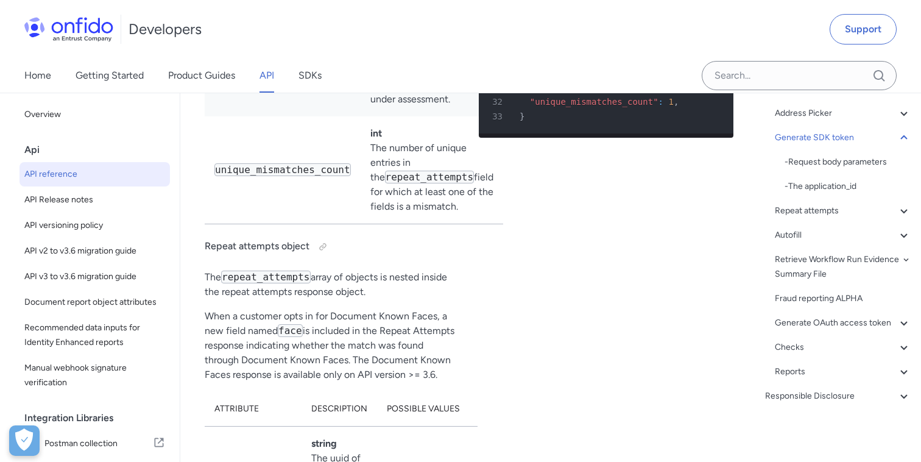
scroll to position [120102, 0]
